Goal: Book appointment/travel/reservation

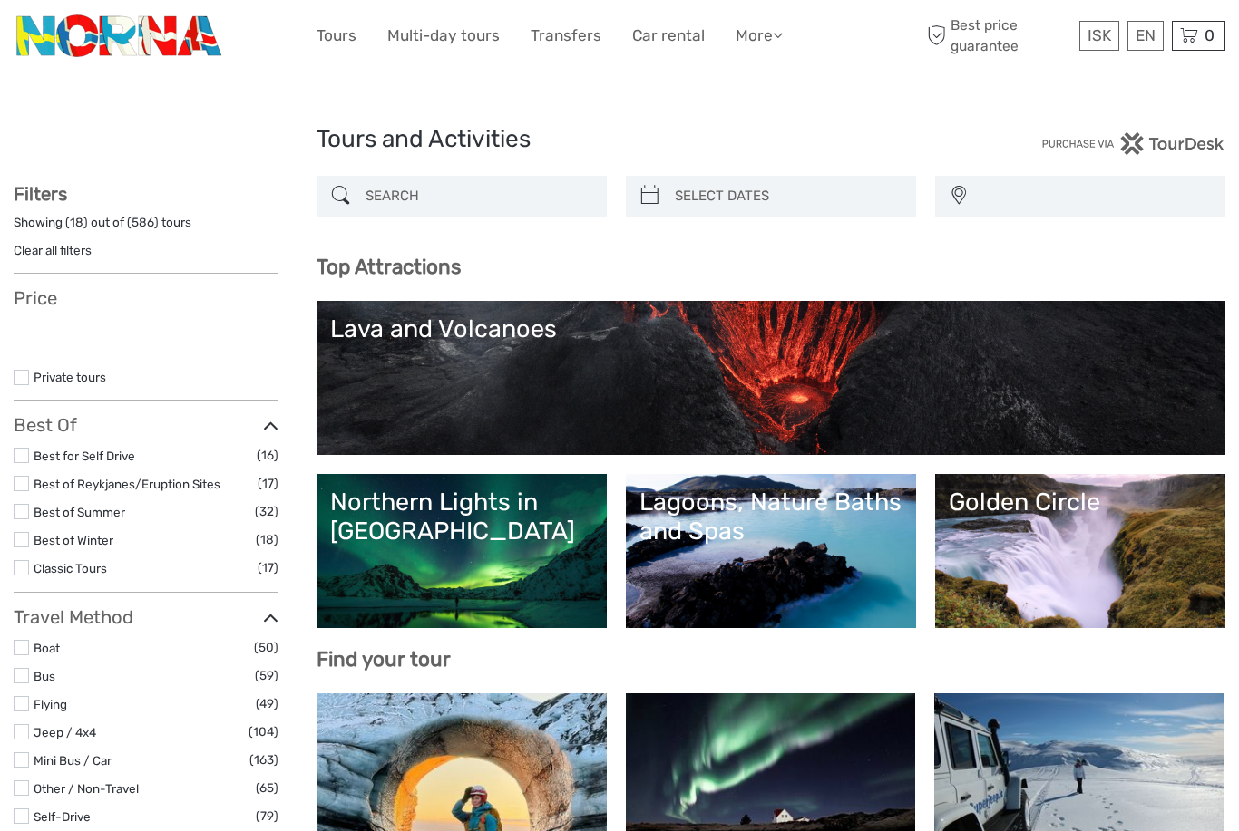
select select
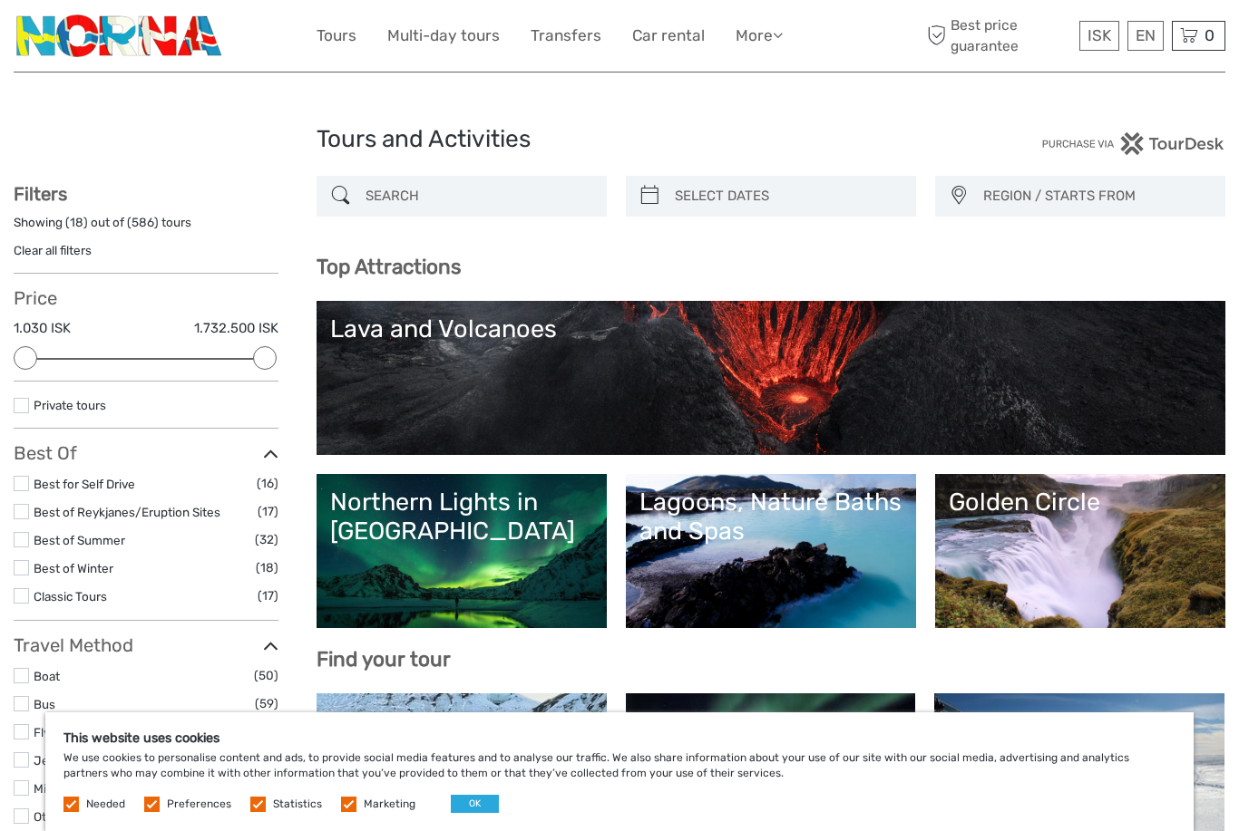
click at [478, 802] on button "OK" at bounding box center [475, 804] width 48 height 18
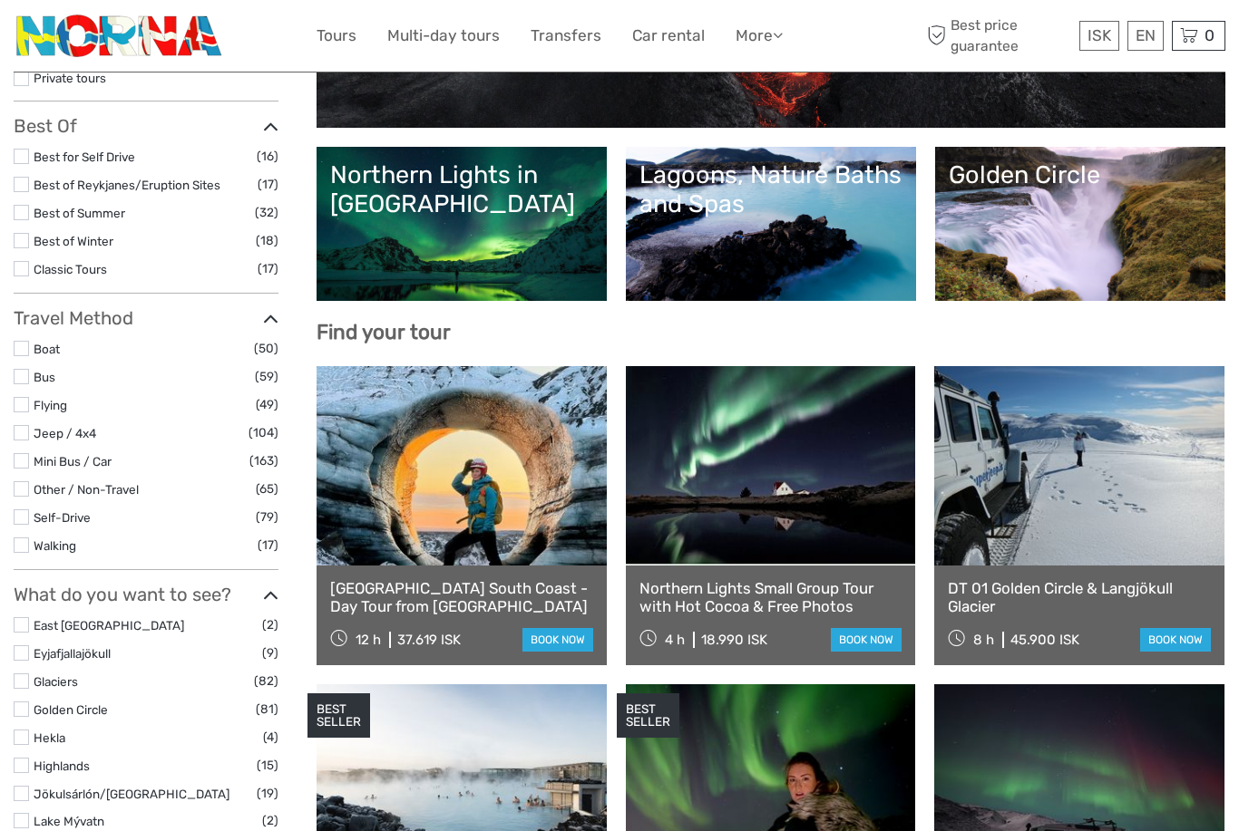
scroll to position [325, 0]
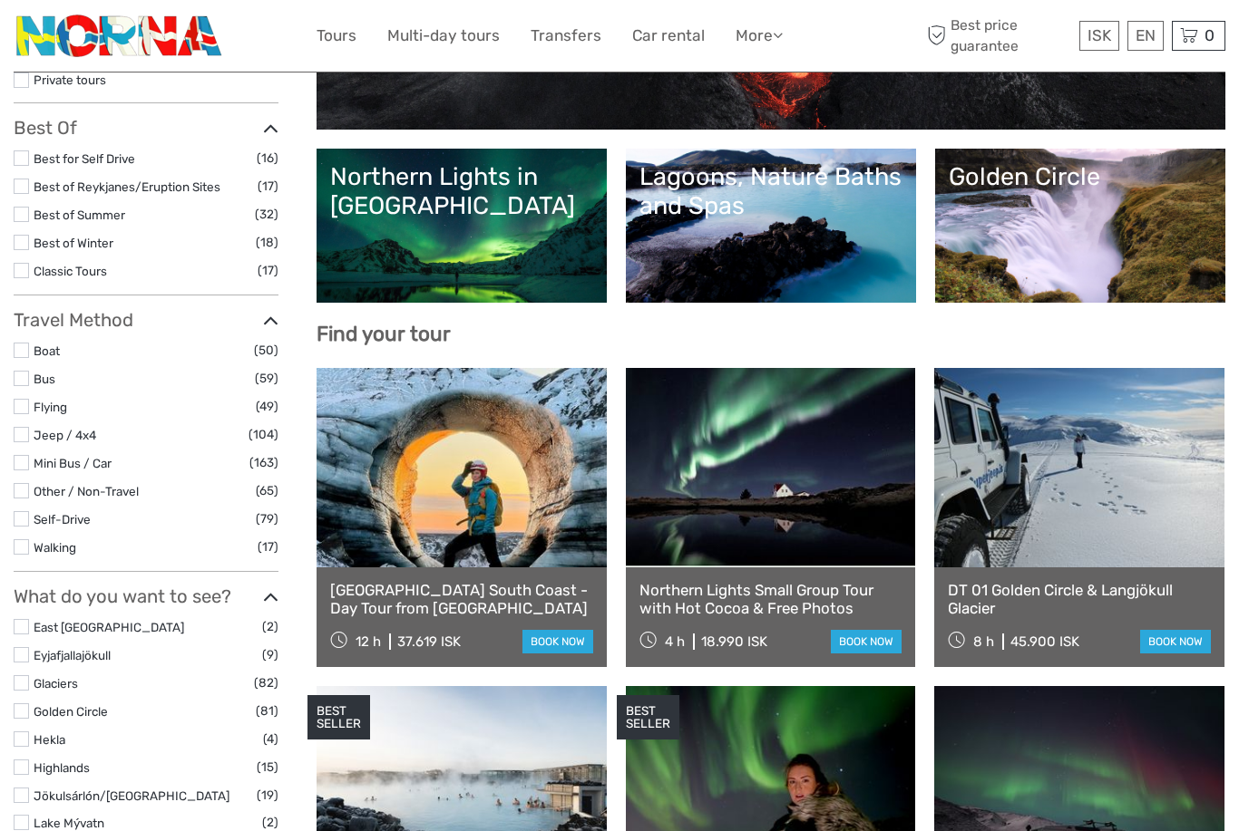
click at [1130, 219] on link "Golden Circle" at bounding box center [1079, 225] width 263 height 127
click at [23, 156] on label at bounding box center [21, 158] width 15 height 15
click at [0, 0] on input "checkbox" at bounding box center [0, 0] width 0 height 0
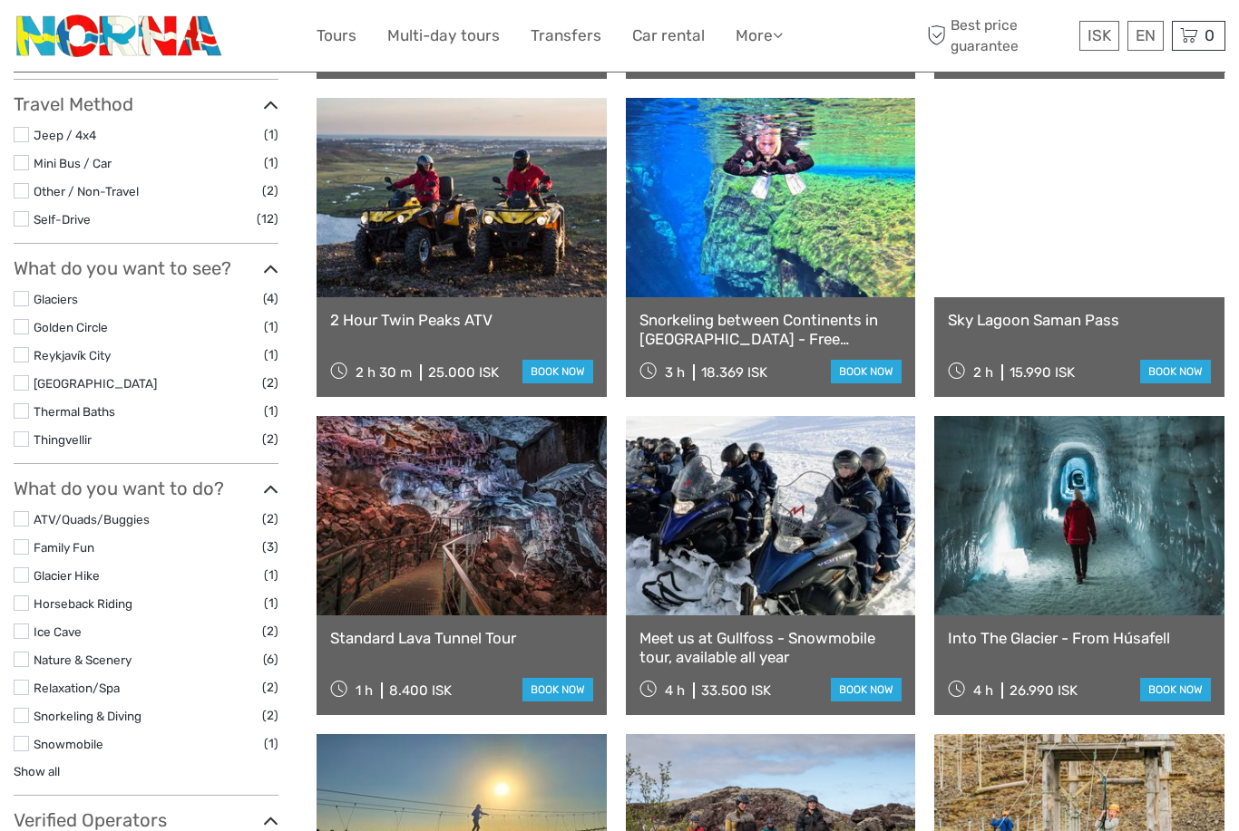
scroll to position [549, 0]
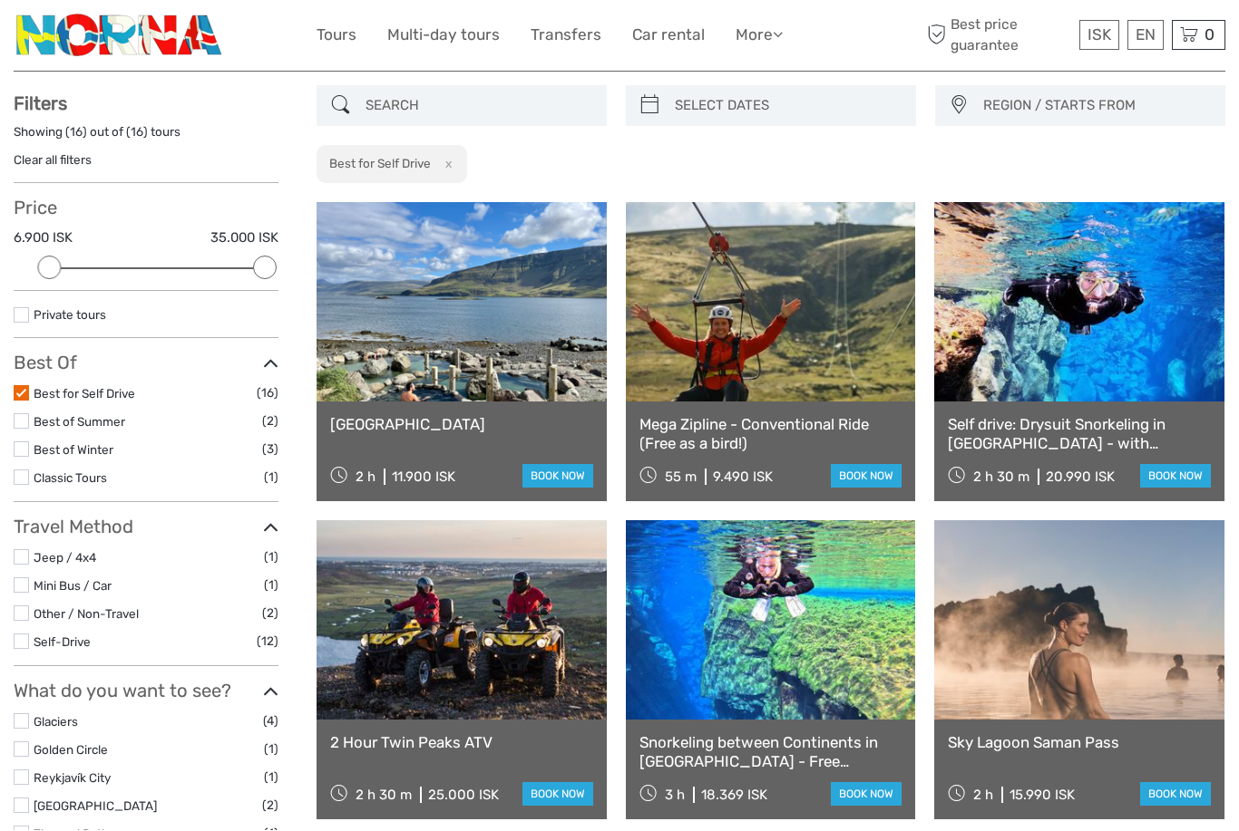
scroll to position [91, 0]
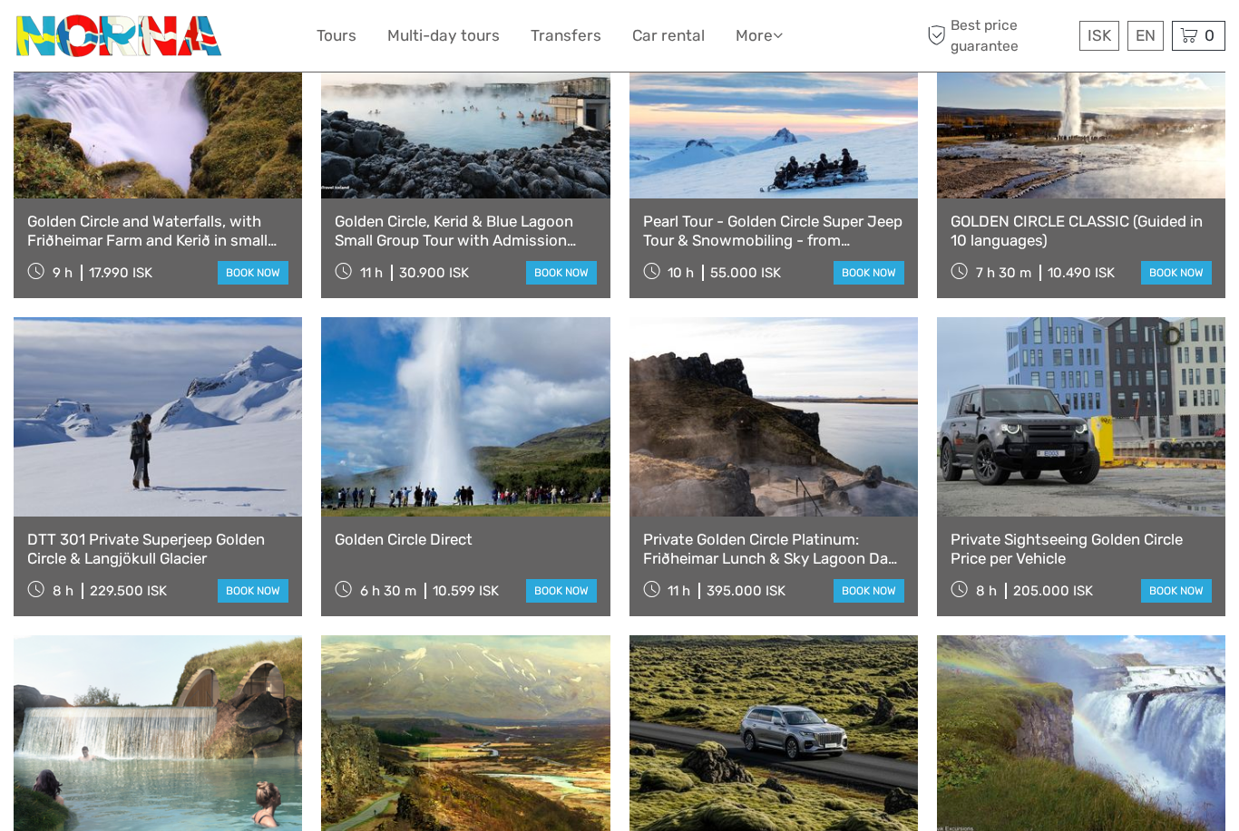
scroll to position [1042, 0]
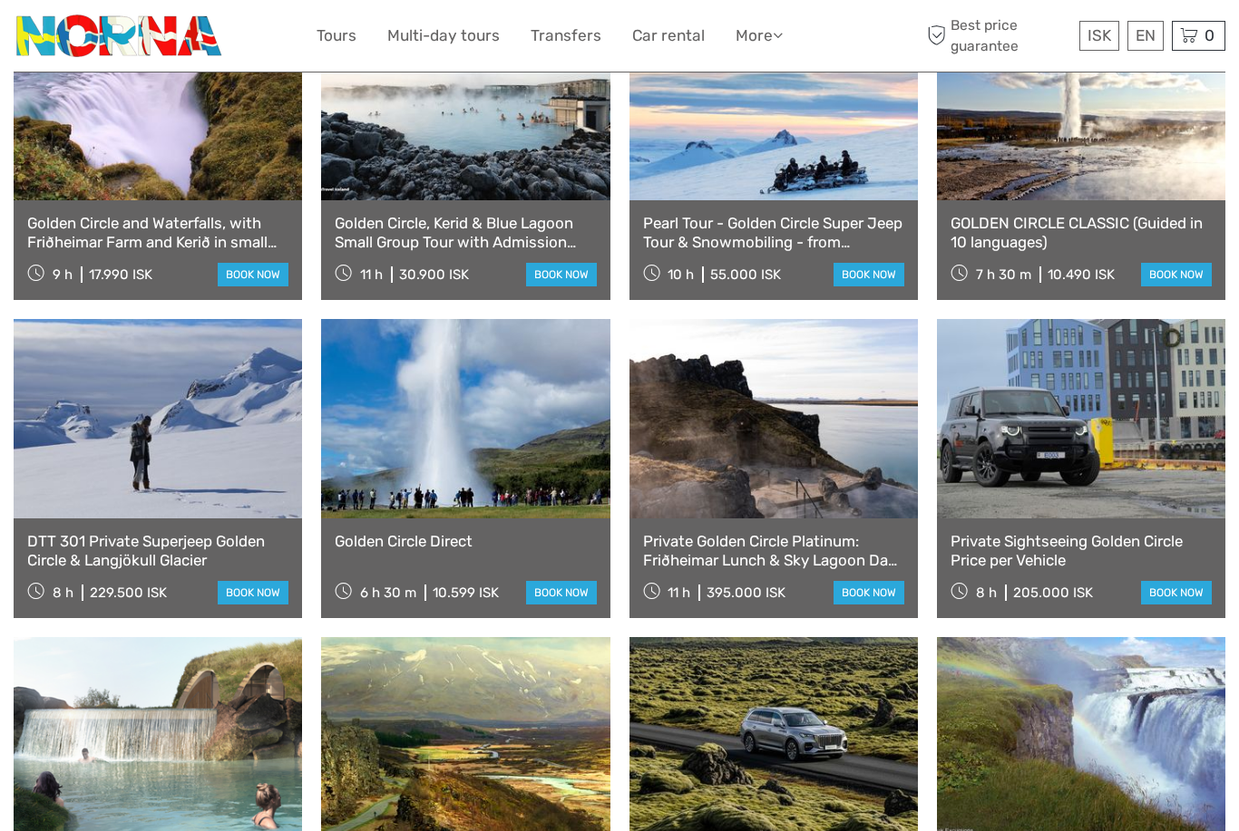
click at [474, 413] on link at bounding box center [465, 418] width 288 height 199
